Goal: Information Seeking & Learning: Learn about a topic

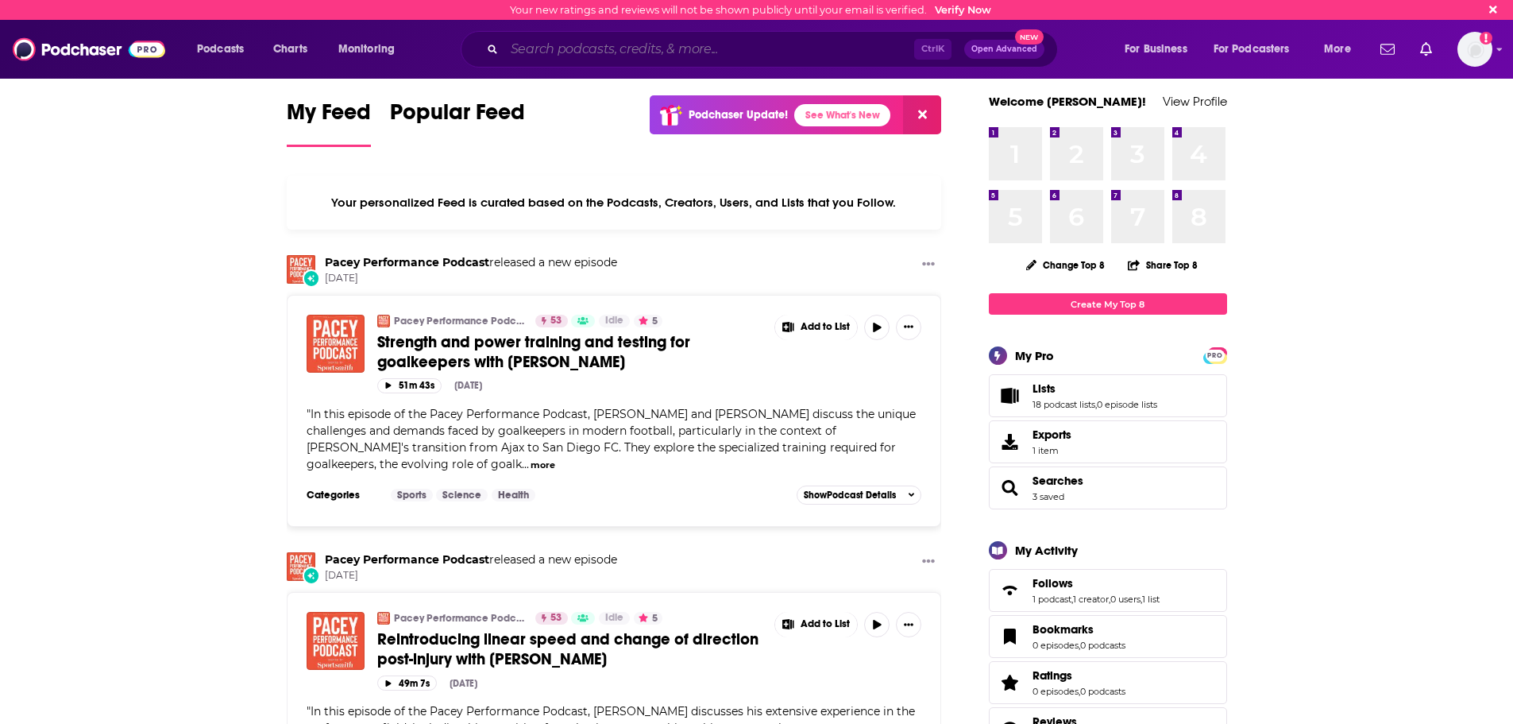
click at [542, 48] on input "Search podcasts, credits, & more..." at bounding box center [709, 49] width 410 height 25
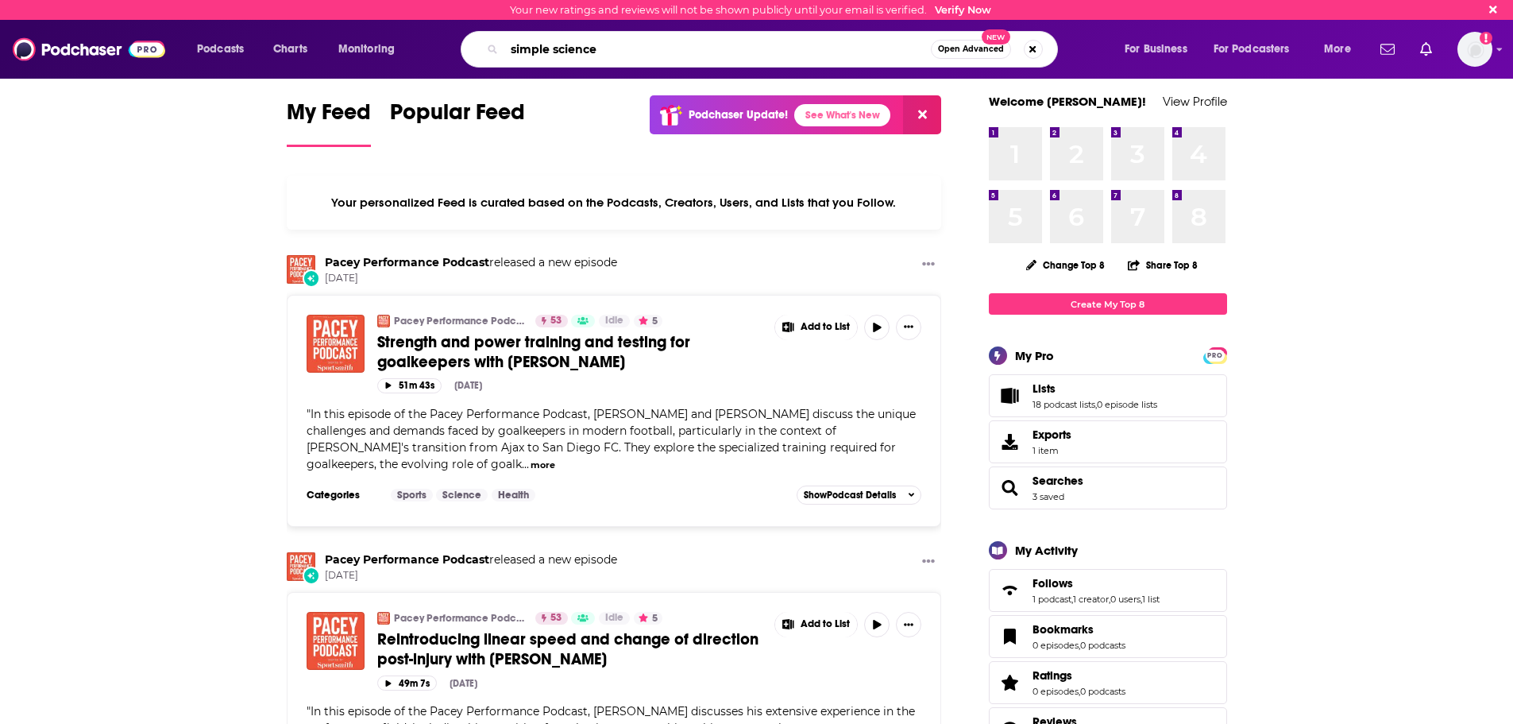
type input "simple science"
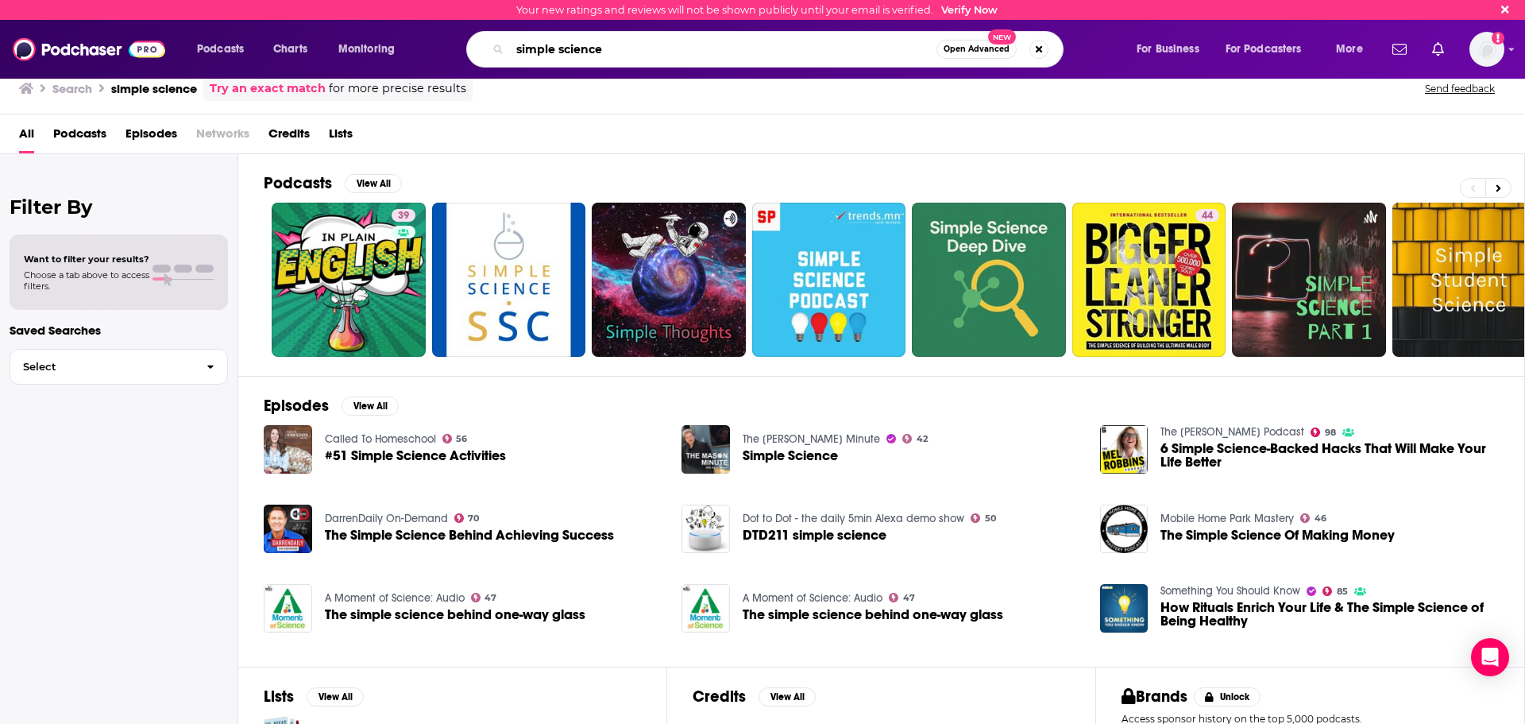
click at [524, 46] on input "simple science" at bounding box center [723, 49] width 427 height 25
click at [525, 46] on input "simple science" at bounding box center [723, 49] width 427 height 25
click at [524, 44] on input "simple science" at bounding box center [723, 49] width 427 height 25
click at [526, 44] on input "simple science" at bounding box center [723, 49] width 427 height 25
type input "[PERSON_NAME]"
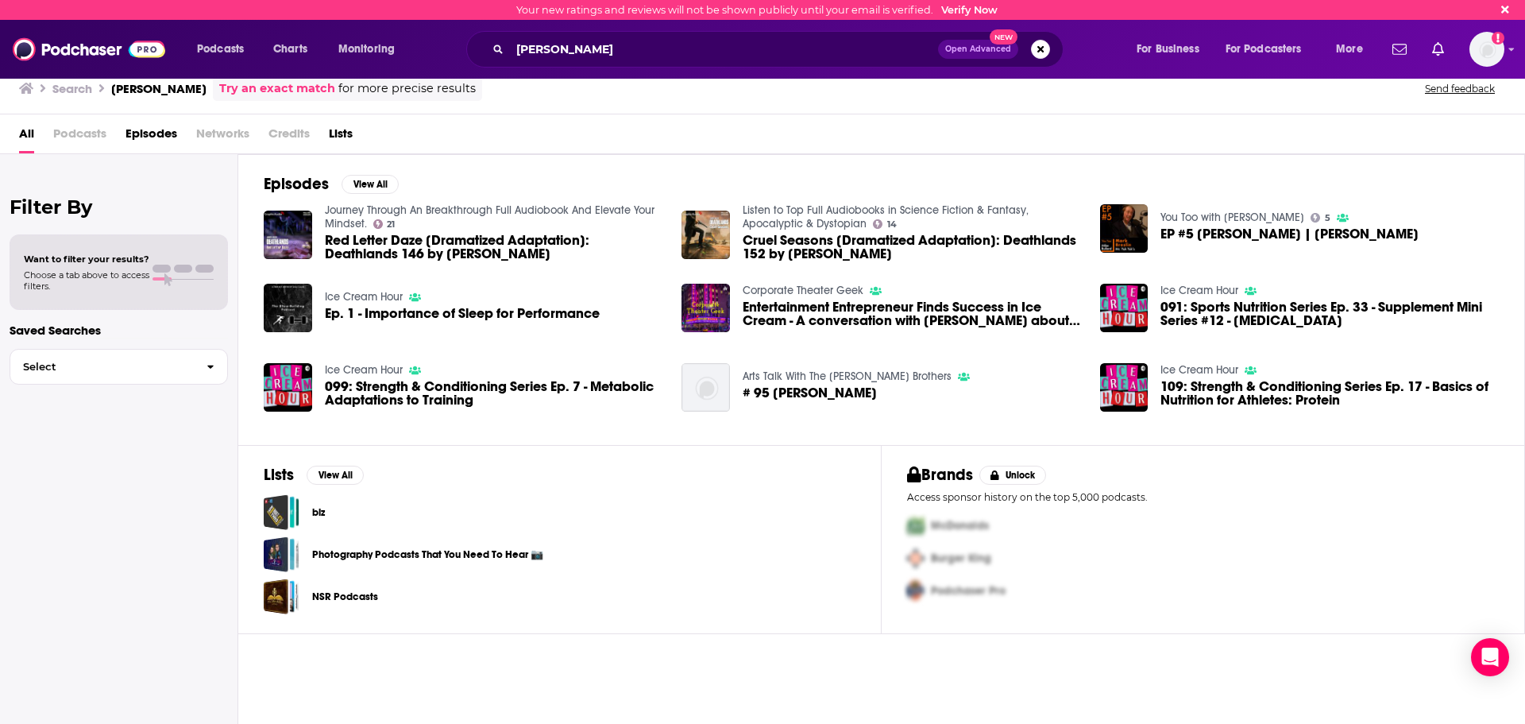
click at [82, 136] on span "Podcasts" at bounding box center [79, 137] width 53 height 33
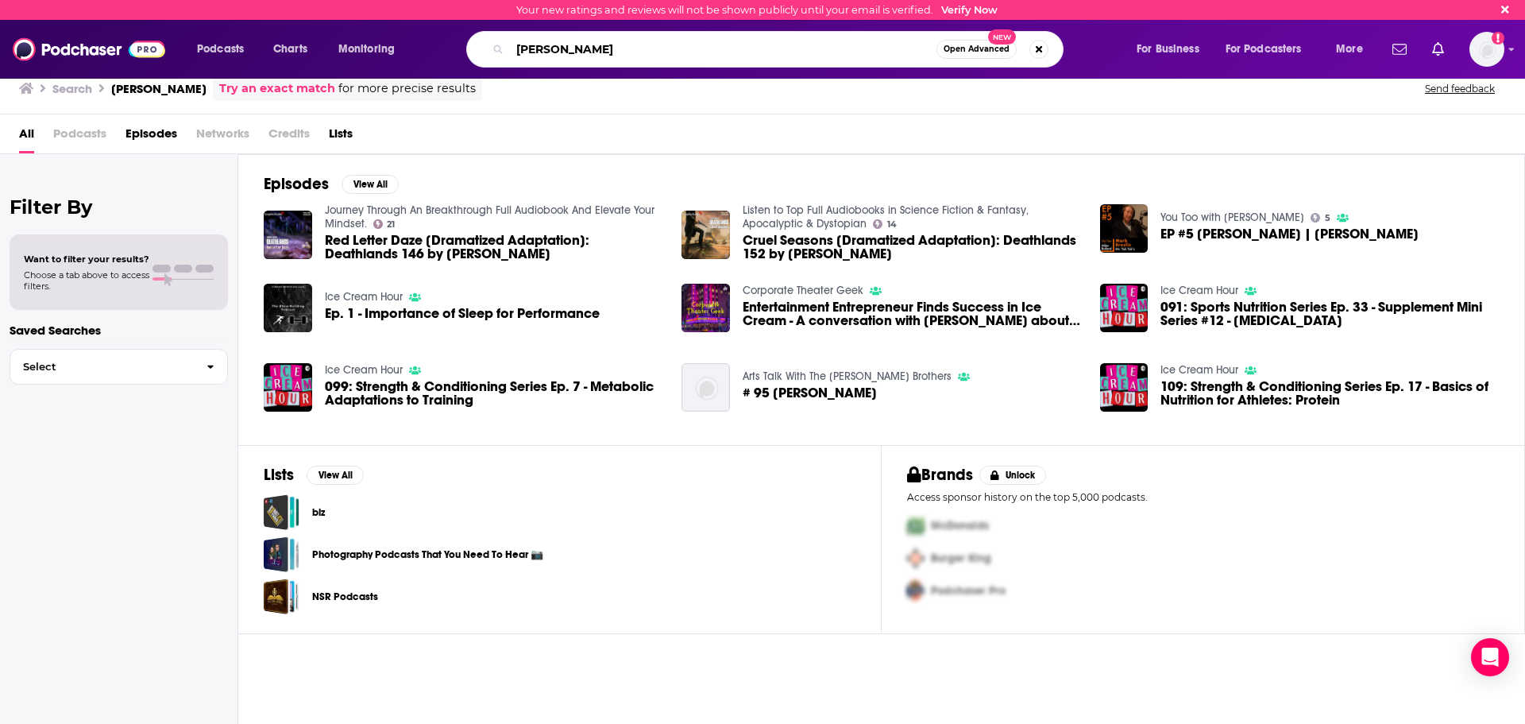
click at [539, 51] on input "[PERSON_NAME]" at bounding box center [723, 49] width 427 height 25
click at [538, 50] on input "[PERSON_NAME]" at bounding box center [723, 49] width 427 height 25
click at [538, 51] on input "[PERSON_NAME]" at bounding box center [723, 49] width 427 height 25
type input ""[PERSON_NAME]""
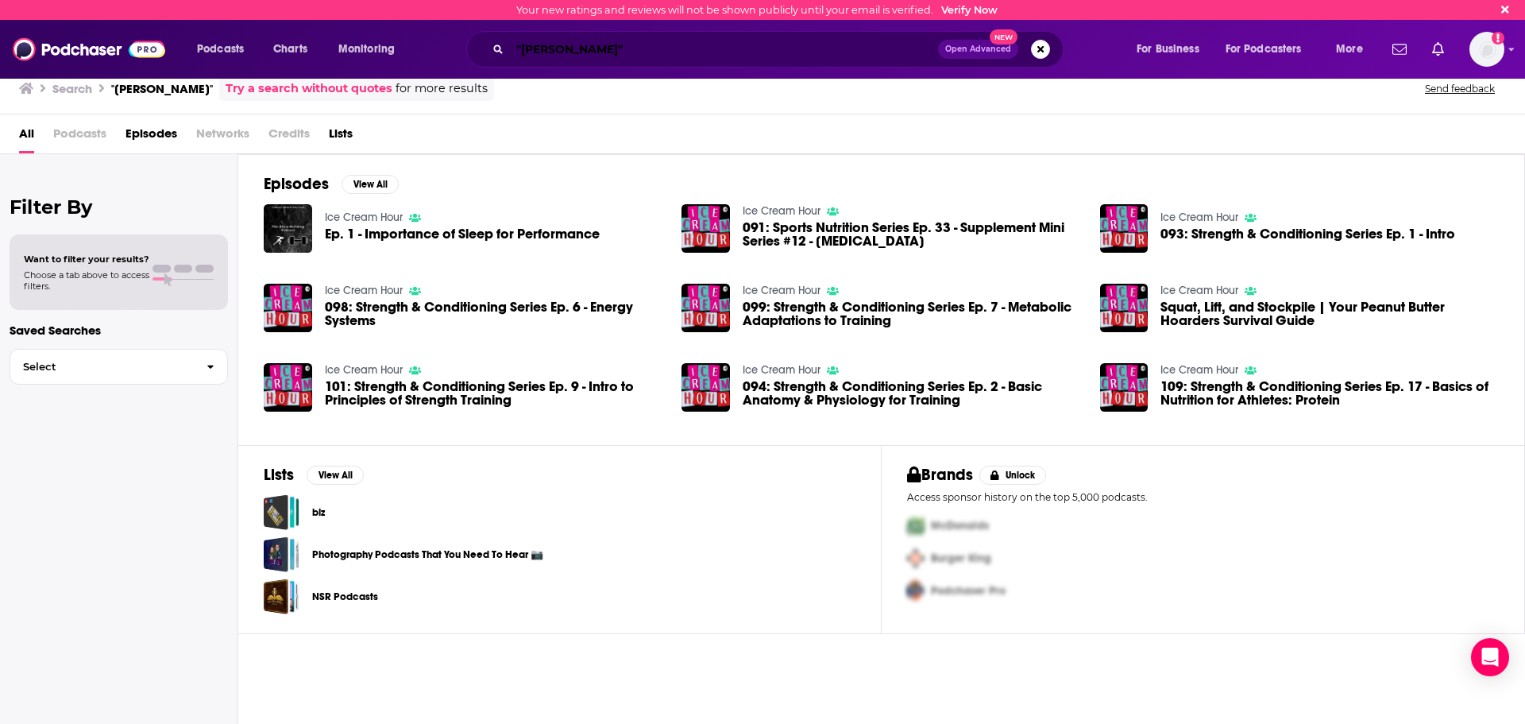
click at [533, 48] on input ""[PERSON_NAME]"" at bounding box center [724, 49] width 428 height 25
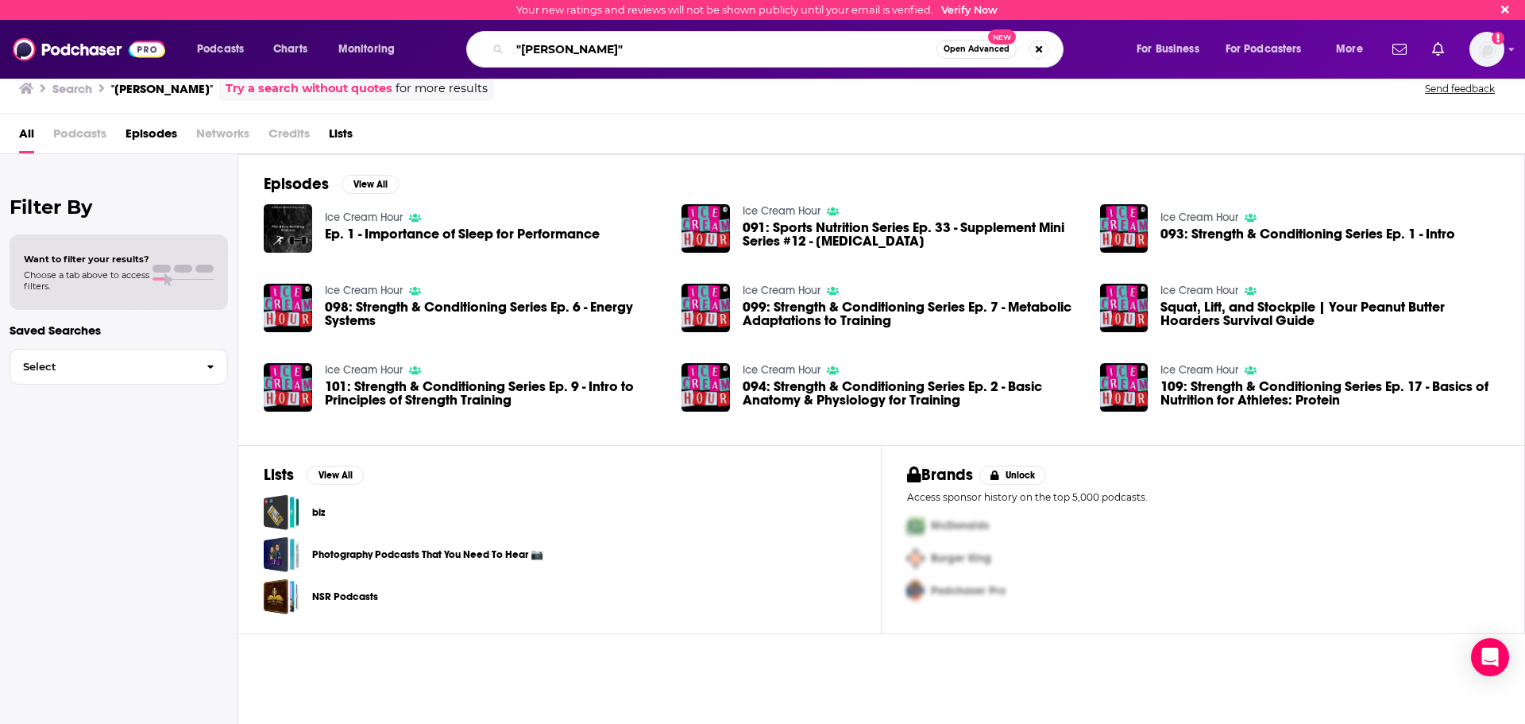
click at [533, 48] on input ""[PERSON_NAME]"" at bounding box center [723, 49] width 427 height 25
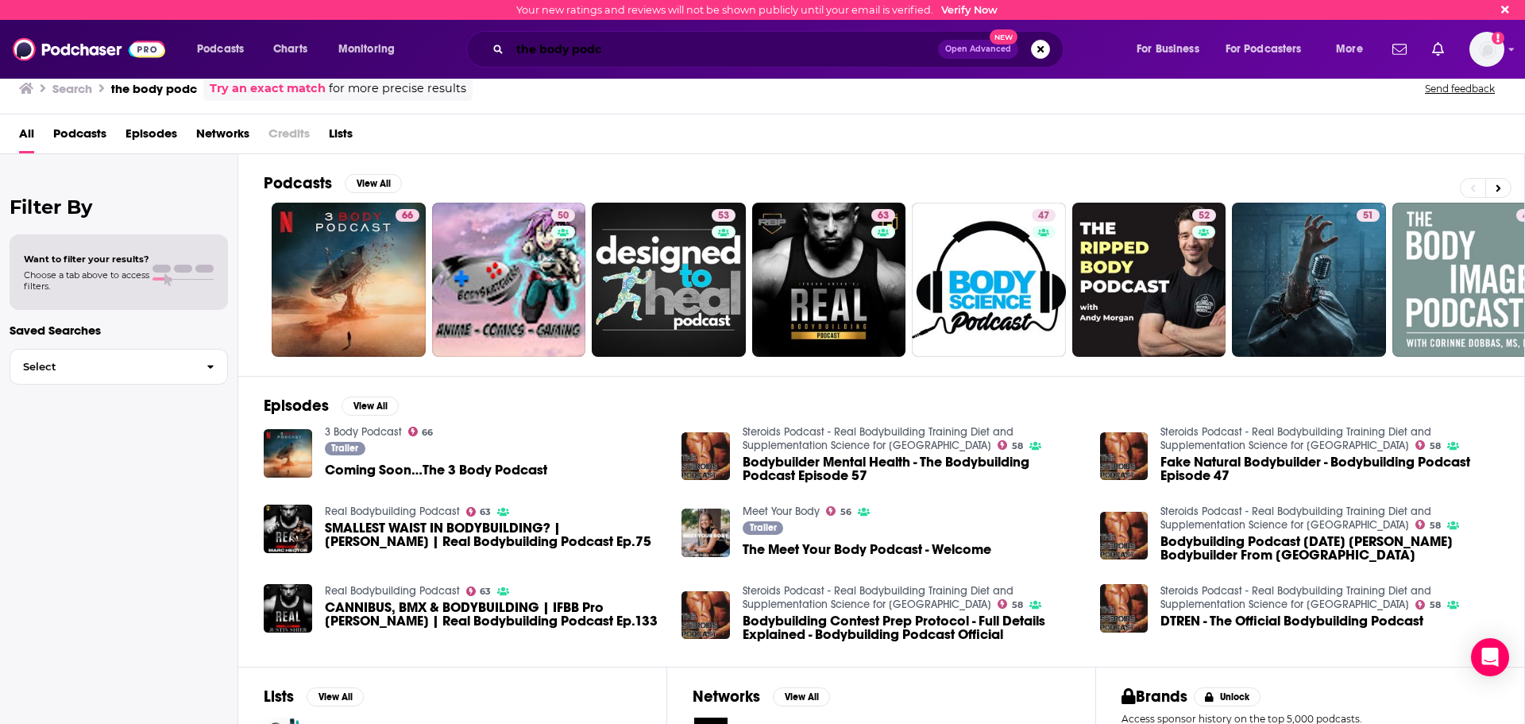
drag, startPoint x: 599, startPoint y: 46, endPoint x: 597, endPoint y: 54, distance: 8.1
click at [598, 49] on input "the body podc" at bounding box center [724, 49] width 428 height 25
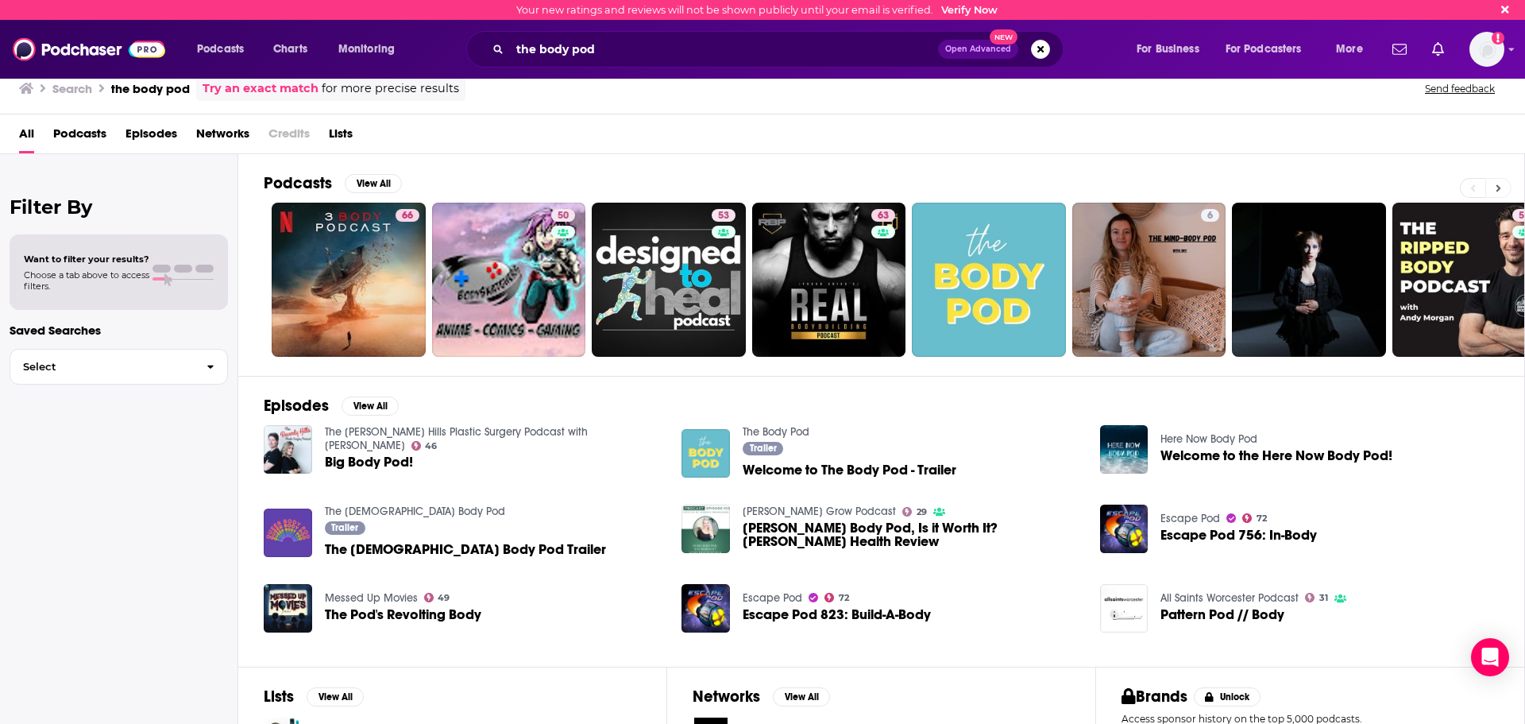
click at [1502, 183] on button at bounding box center [1499, 188] width 26 height 20
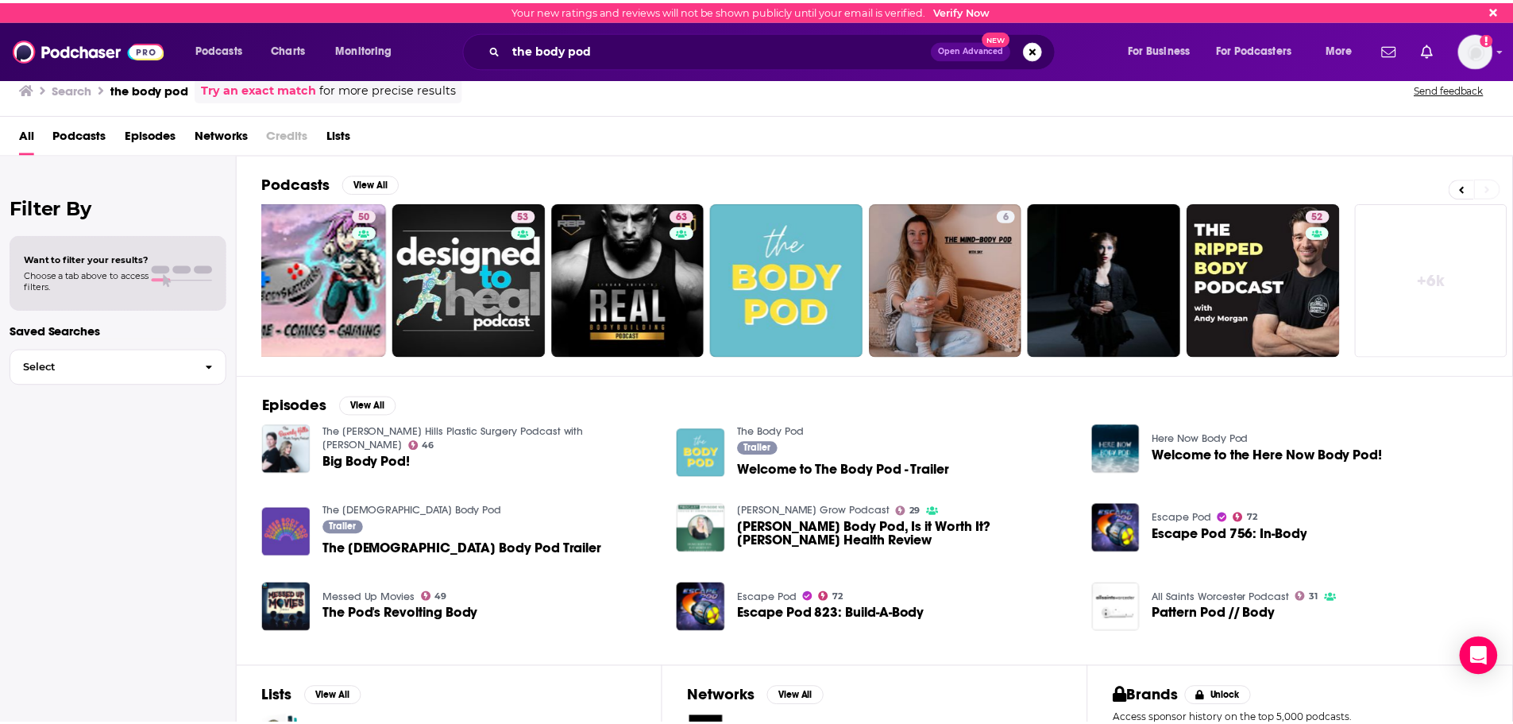
scroll to position [0, 198]
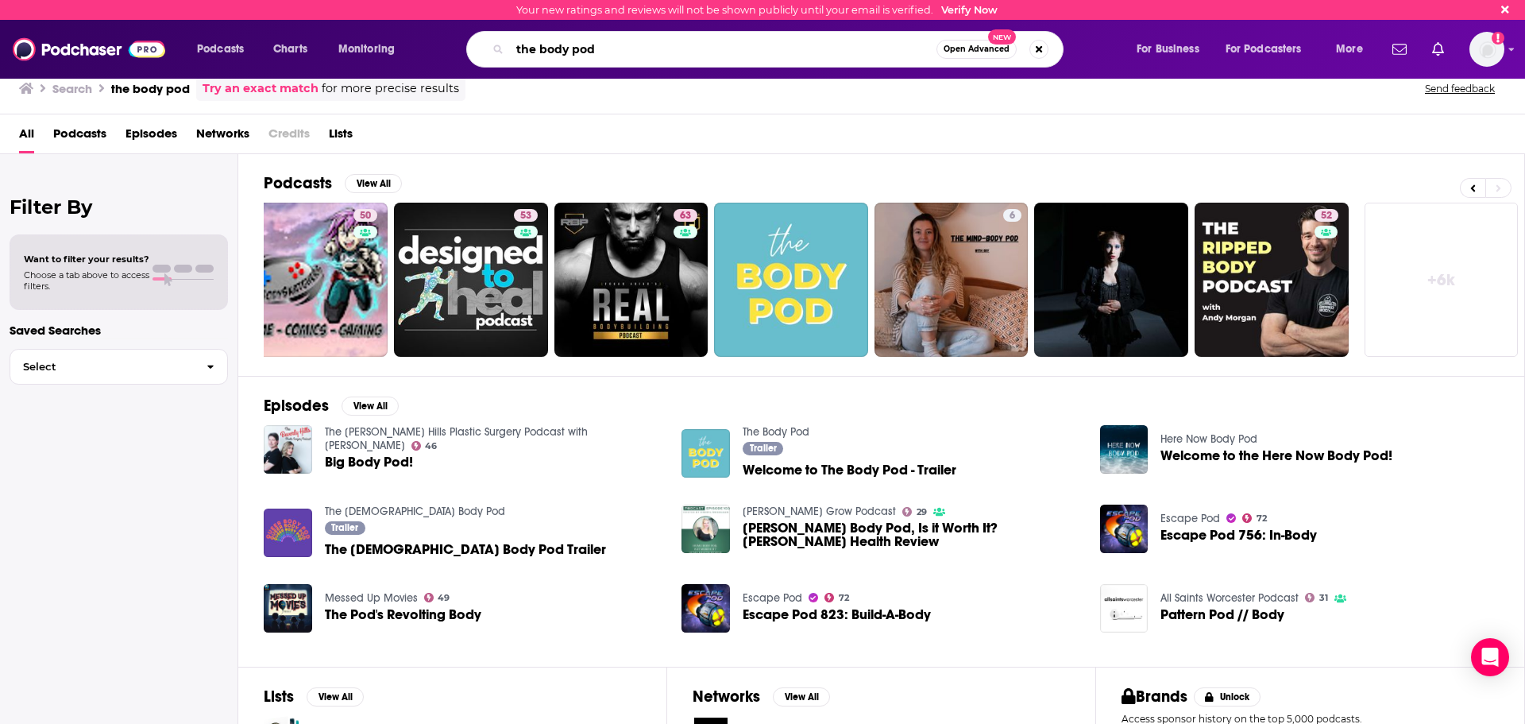
click at [575, 47] on input "the body pod" at bounding box center [723, 49] width 427 height 25
type input "the bodypod"
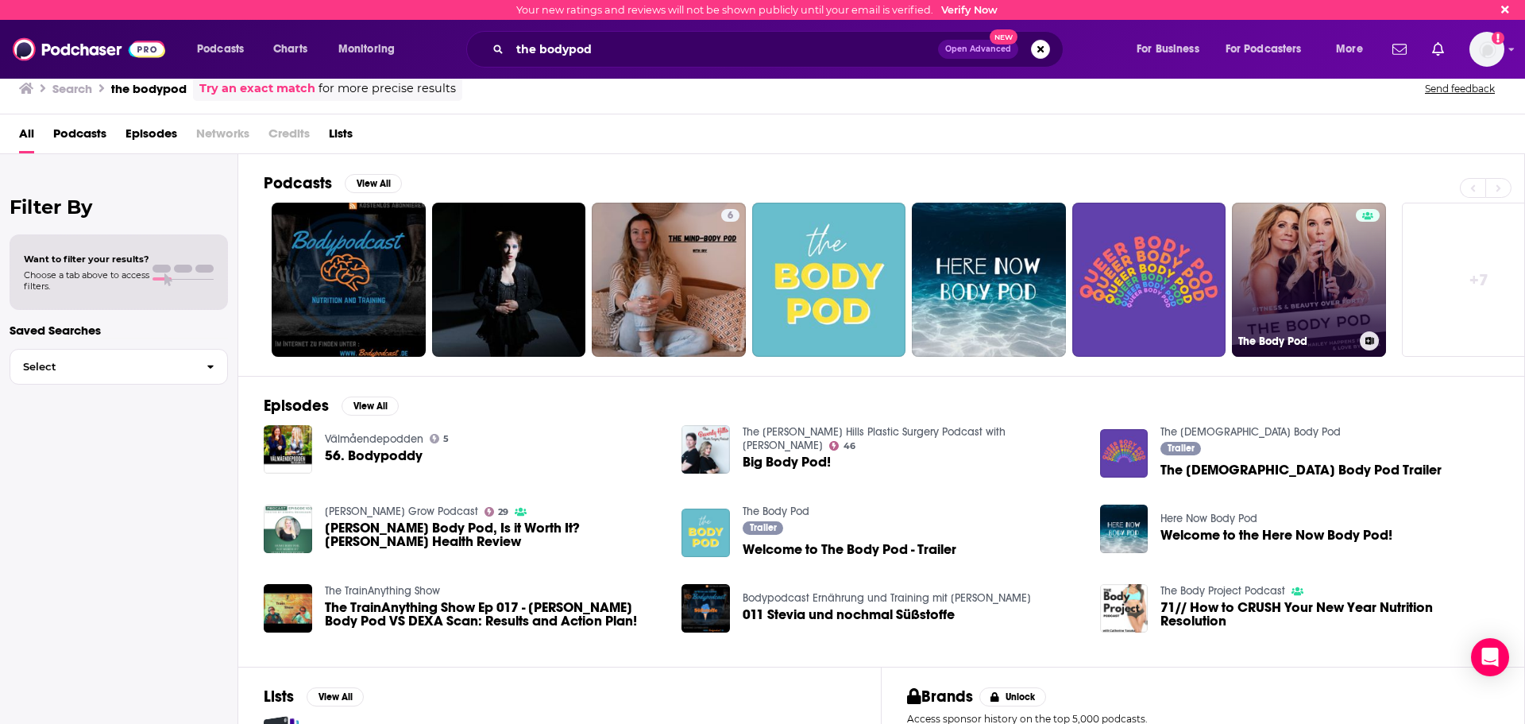
click at [1314, 273] on link "The Body Pod" at bounding box center [1309, 280] width 154 height 154
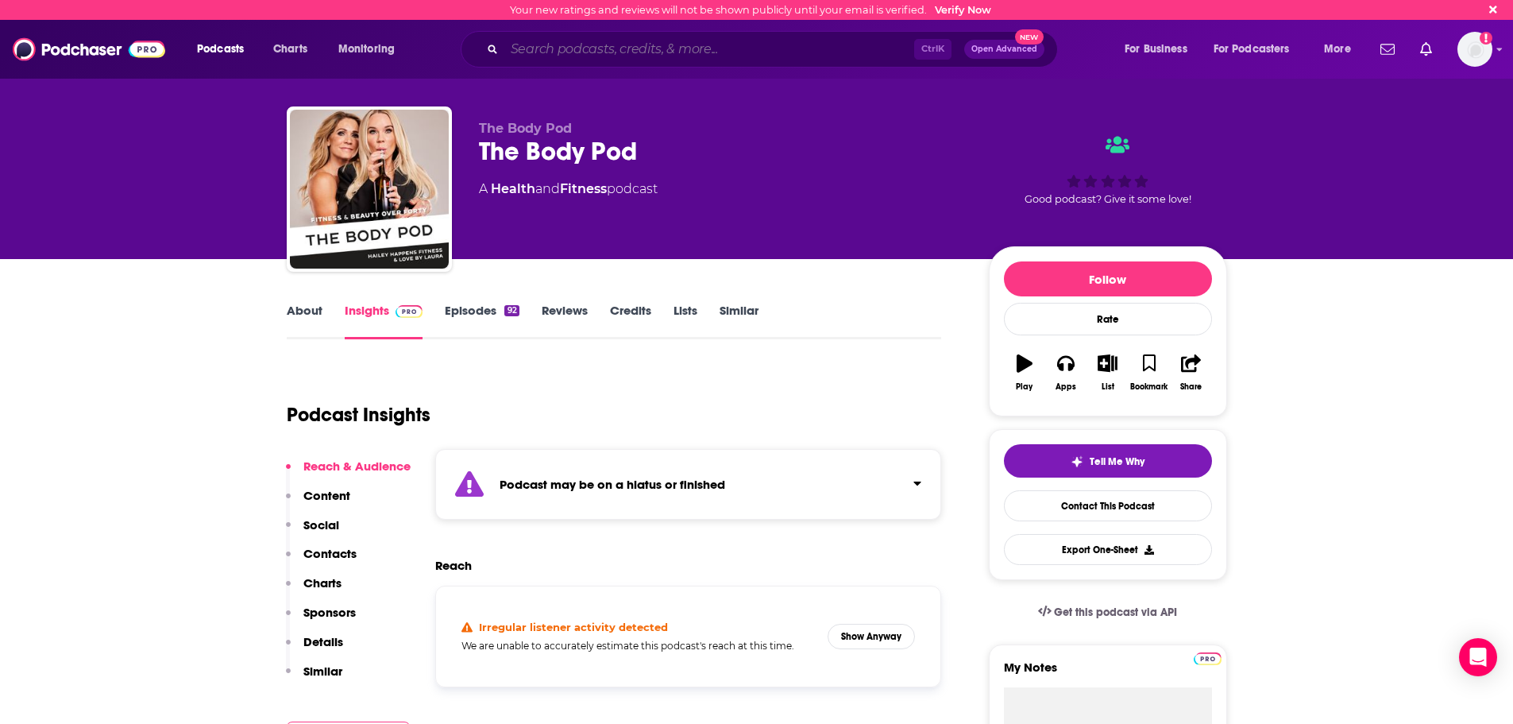
click at [535, 50] on input "Search podcasts, credits, & more..." at bounding box center [709, 49] width 410 height 25
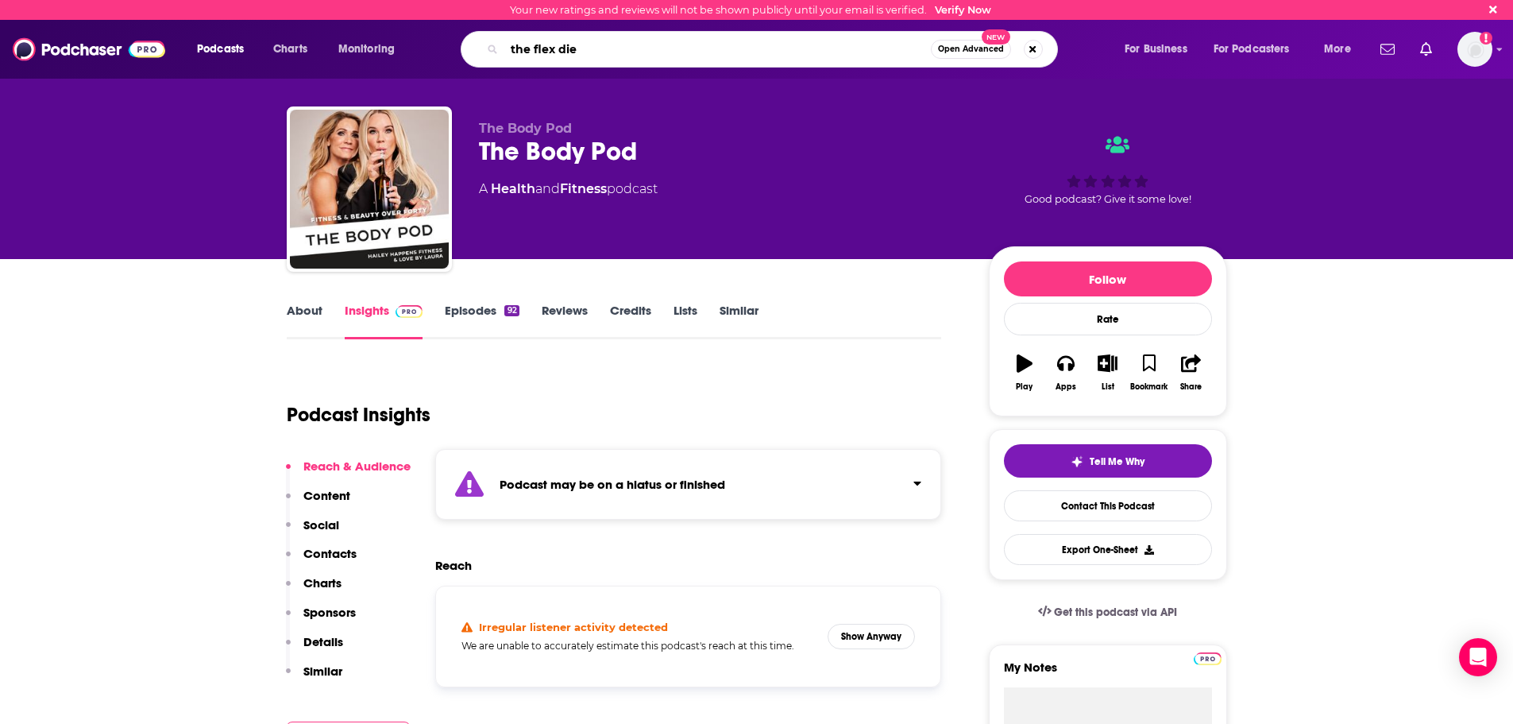
type input "the flex diet"
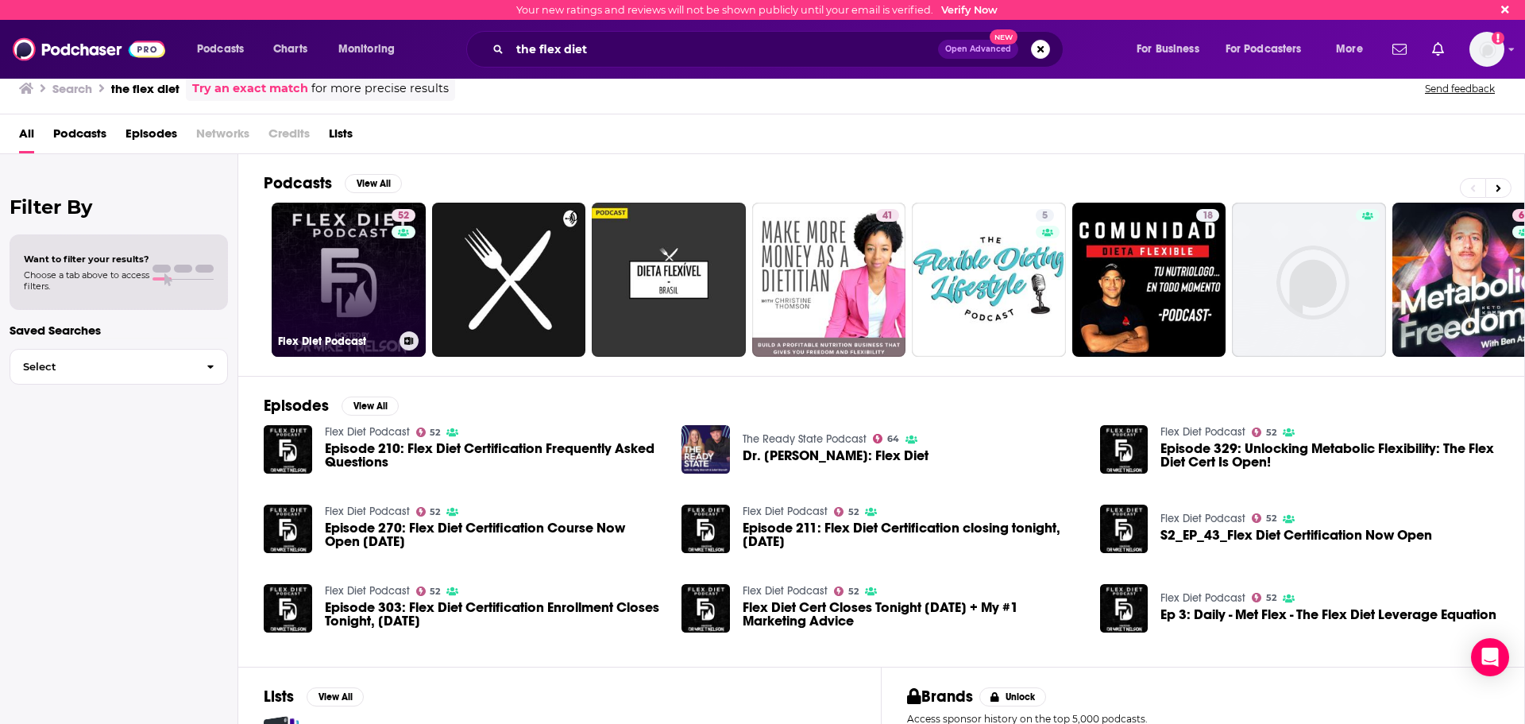
click at [324, 282] on link "52 Flex Diet Podcast" at bounding box center [349, 280] width 154 height 154
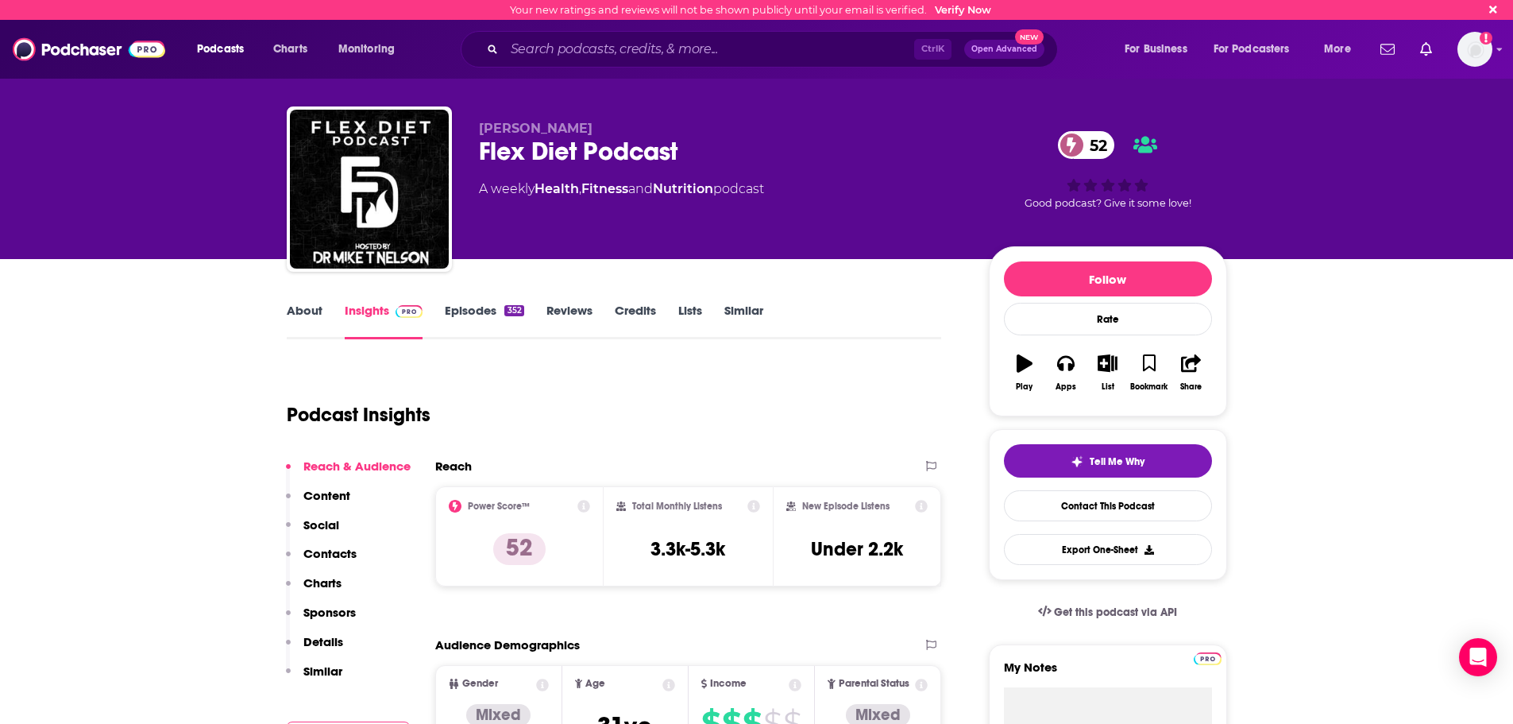
click at [345, 554] on p "Contacts" at bounding box center [329, 553] width 53 height 15
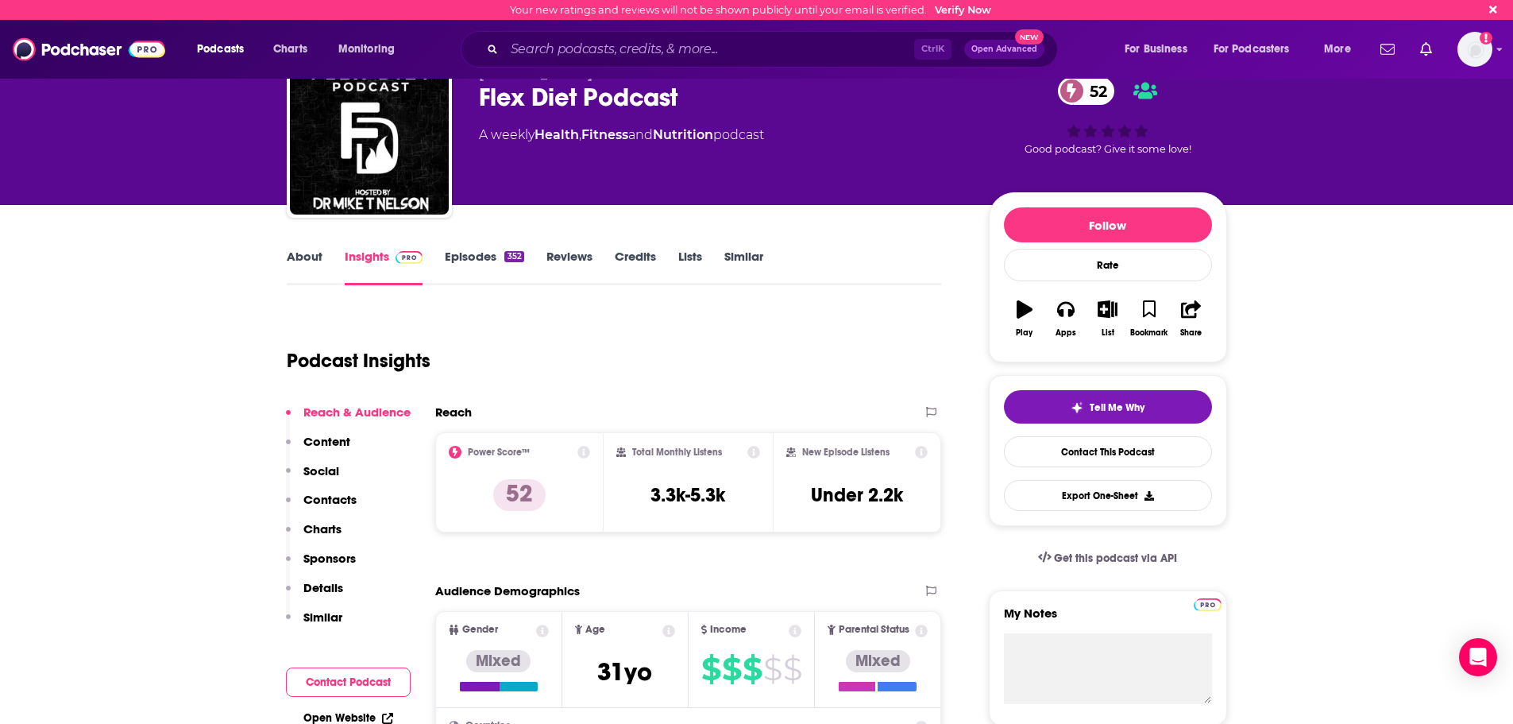
scroll to position [6, 0]
